Goal: Find specific page/section: Find specific page/section

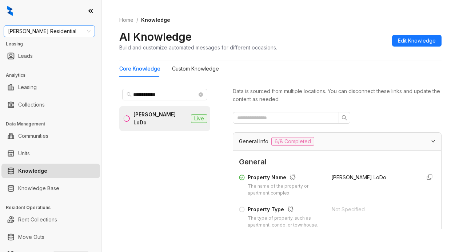
scroll to position [109, 0]
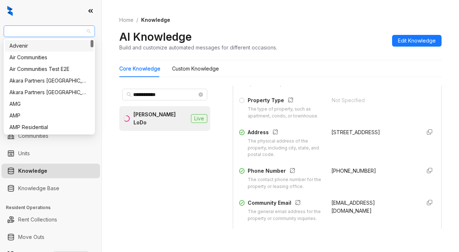
drag, startPoint x: 55, startPoint y: 31, endPoint x: 16, endPoint y: 28, distance: 39.4
click at [16, 28] on span "[PERSON_NAME] Residential" at bounding box center [49, 31] width 83 height 11
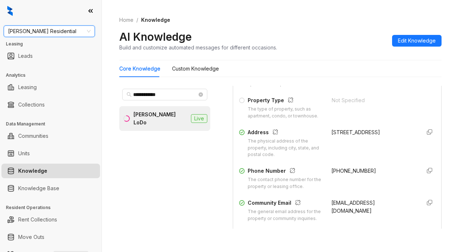
click at [16, 28] on span "Griffis Residential" at bounding box center [49, 31] width 83 height 11
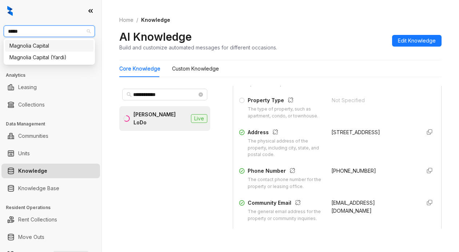
type input "******"
click at [17, 43] on div "Magnolia Capital" at bounding box center [49, 46] width 80 height 8
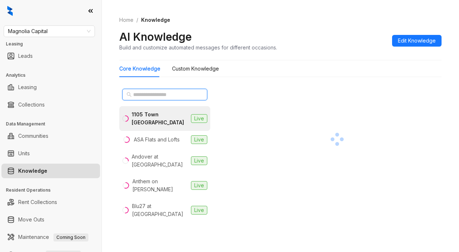
click at [173, 95] on input "text" at bounding box center [165, 95] width 64 height 8
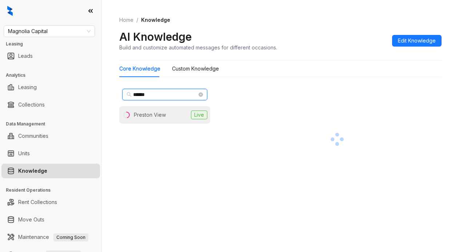
type input "******"
click at [171, 113] on li "Preston View Live" at bounding box center [164, 114] width 91 height 17
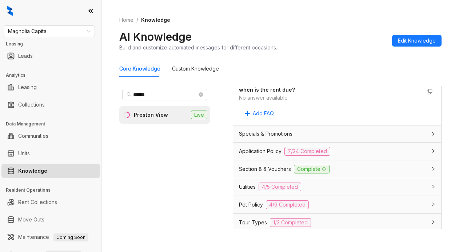
scroll to position [546, 0]
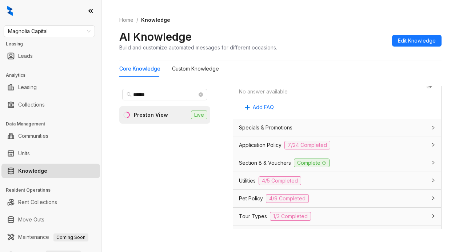
click at [249, 185] on span "Utilities" at bounding box center [247, 181] width 17 height 8
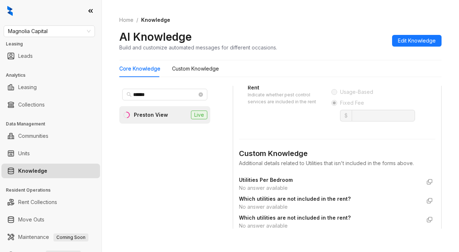
scroll to position [873, 0]
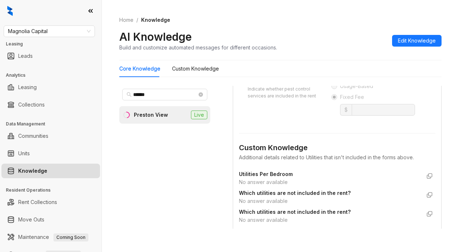
drag, startPoint x: 290, startPoint y: 29, endPoint x: 388, endPoint y: 0, distance: 102.0
click at [291, 29] on div "Home / Knowledge AI Knowledge Build and customize automated messages for differ…" at bounding box center [280, 33] width 322 height 53
